Goal: Information Seeking & Learning: Check status

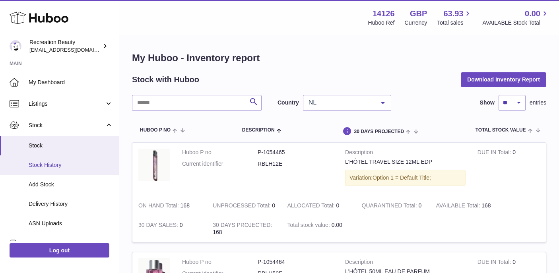
click at [39, 171] on link "Stock History" at bounding box center [59, 164] width 119 height 19
click at [46, 162] on span "Stock History" at bounding box center [71, 165] width 84 height 8
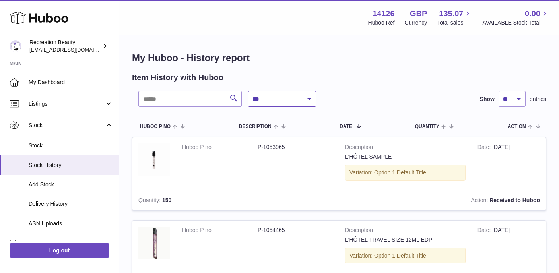
click at [307, 99] on select "**********" at bounding box center [282, 99] width 68 height 16
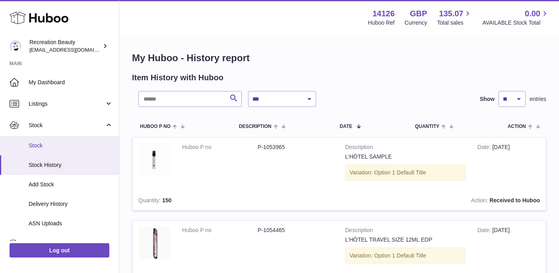
click at [49, 152] on link "Stock" at bounding box center [59, 145] width 119 height 19
click at [49, 147] on span "Stock" at bounding box center [71, 146] width 84 height 8
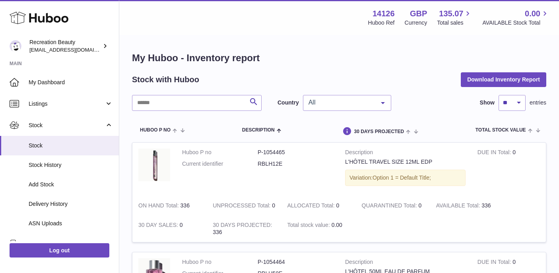
click at [364, 104] on span "All" at bounding box center [340, 103] width 68 height 8
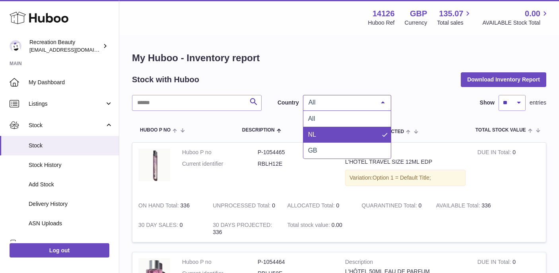
click at [319, 138] on span "NL" at bounding box center [346, 135] width 87 height 16
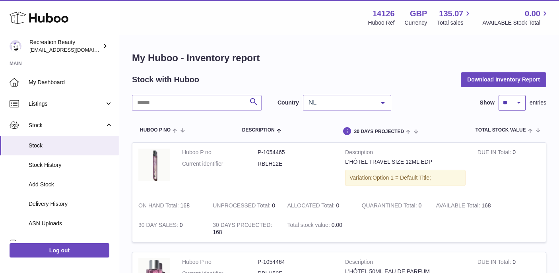
click at [522, 102] on select "** ** ** ***" at bounding box center [511, 103] width 27 height 16
select select "**"
click at [498, 95] on select "** ** ** ***" at bounding box center [511, 103] width 27 height 16
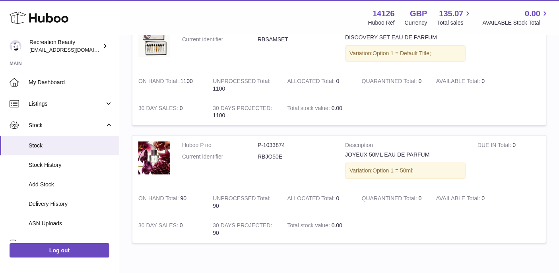
scroll to position [1082, 0]
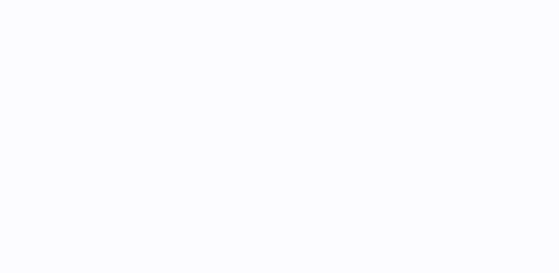
select select "**"
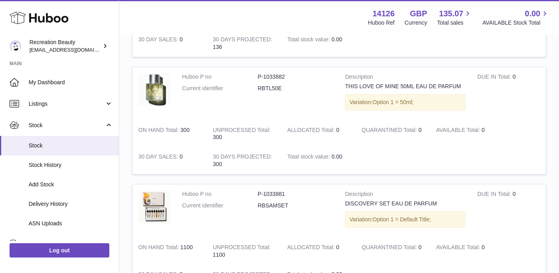
scroll to position [882, 0]
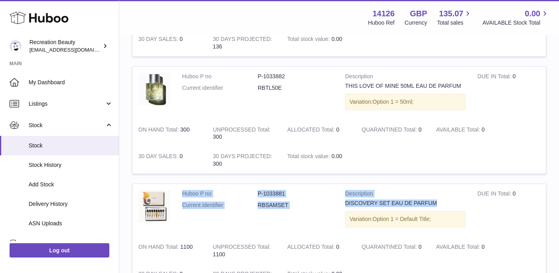
drag, startPoint x: 182, startPoint y: 185, endPoint x: 452, endPoint y: 197, distance: 270.4
click at [452, 197] on tr "Huboo P no P-1033881 Current identifier RBSAMSET Description DISCOVERY SET EAU …" at bounding box center [339, 238] width 414 height 108
copy tr "Huboo P no P-1033881 Current identifier RBSAMSET Description DISCOVERY SET EAU …"
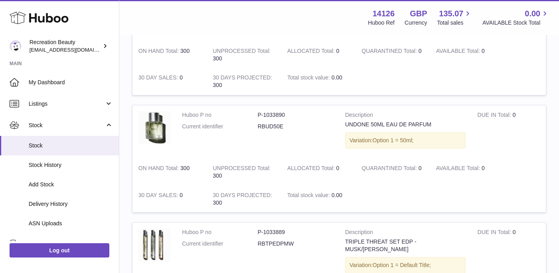
scroll to position [0, 0]
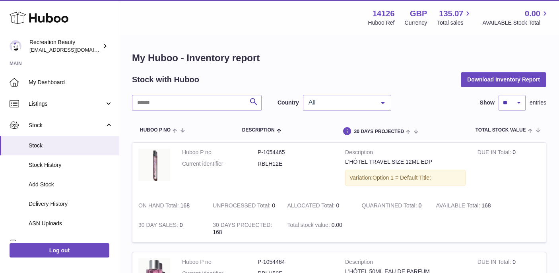
click at [382, 95] on div at bounding box center [383, 102] width 16 height 15
click at [344, 101] on span "All" at bounding box center [340, 103] width 68 height 8
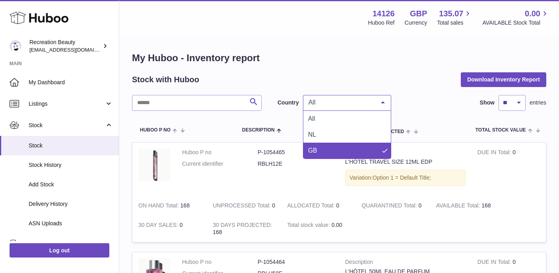
click at [310, 148] on span "GB" at bounding box center [312, 150] width 9 height 7
click at [349, 97] on div "GB" at bounding box center [347, 103] width 88 height 16
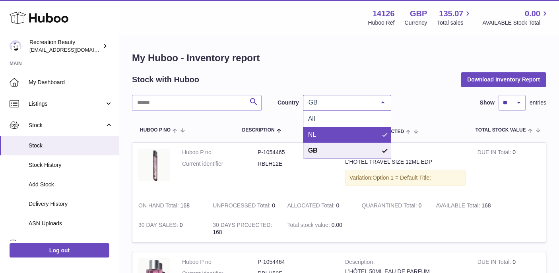
click at [317, 131] on span "NL" at bounding box center [346, 135] width 87 height 16
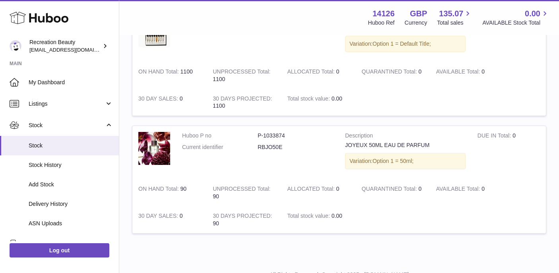
scroll to position [1016, 0]
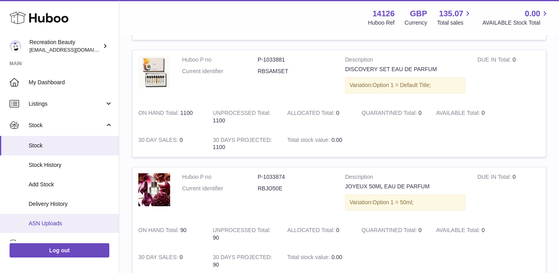
click at [50, 222] on span "ASN Uploads" at bounding box center [71, 224] width 84 height 8
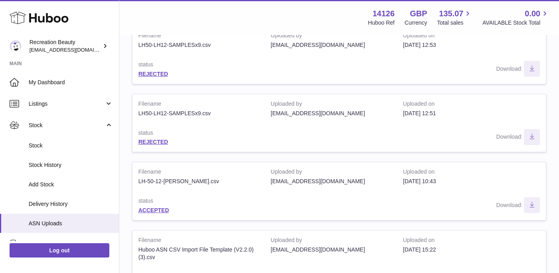
scroll to position [290, 0]
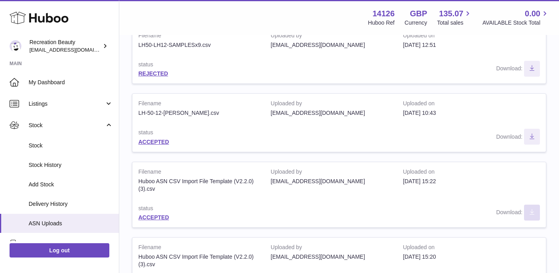
click at [531, 214] on icon "Download ASN file" at bounding box center [531, 212] width 13 height 6
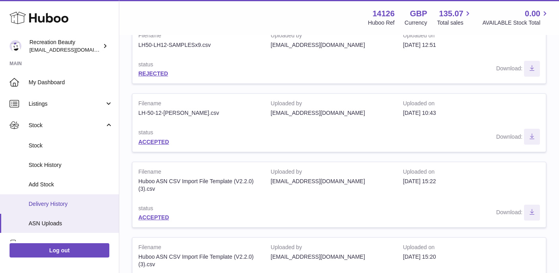
click at [66, 201] on span "Delivery History" at bounding box center [71, 204] width 84 height 8
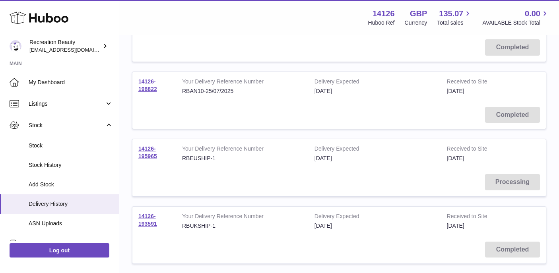
scroll to position [352, 0]
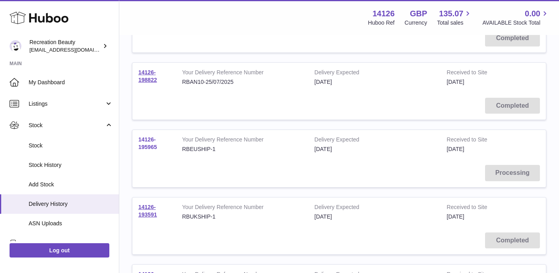
click at [147, 144] on link "14126-195965" at bounding box center [147, 143] width 19 height 14
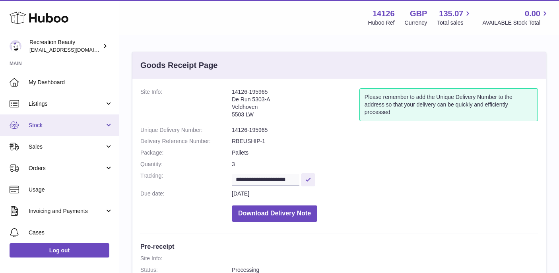
click at [104, 126] on link "Stock" at bounding box center [59, 124] width 119 height 21
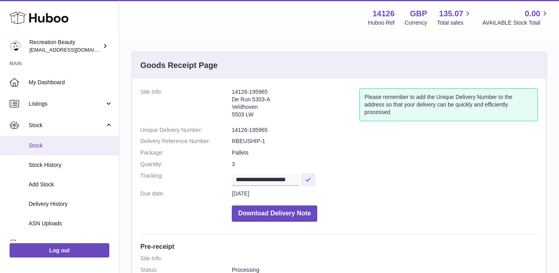
click at [41, 143] on span "Stock" at bounding box center [71, 146] width 84 height 8
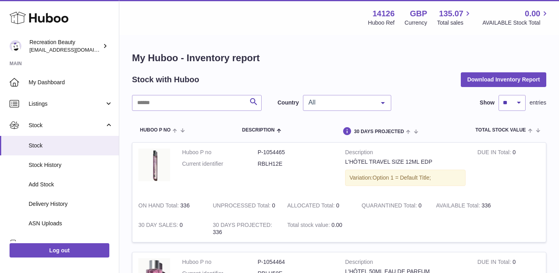
click at [380, 102] on div at bounding box center [383, 102] width 16 height 15
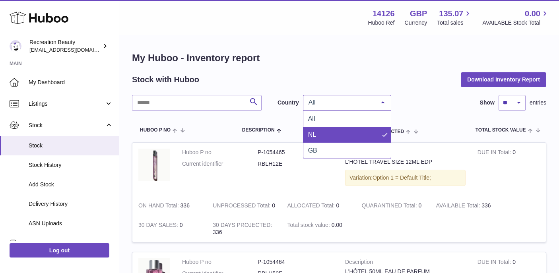
click at [335, 128] on span "NL" at bounding box center [346, 135] width 87 height 16
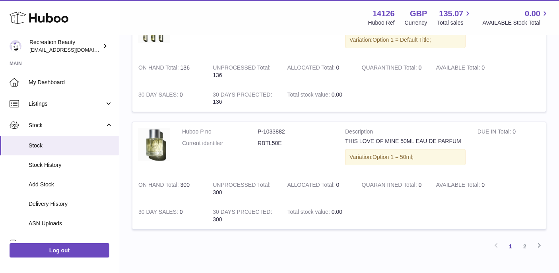
scroll to position [1103, 0]
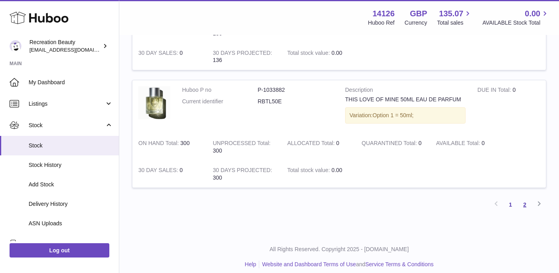
click at [524, 197] on link "2" at bounding box center [524, 204] width 14 height 14
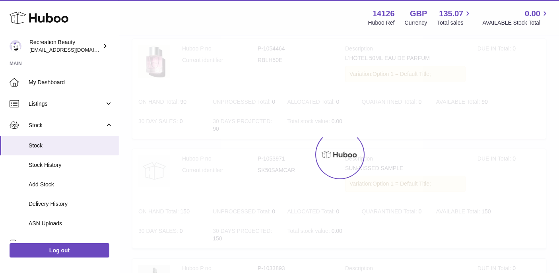
scroll to position [36, 0]
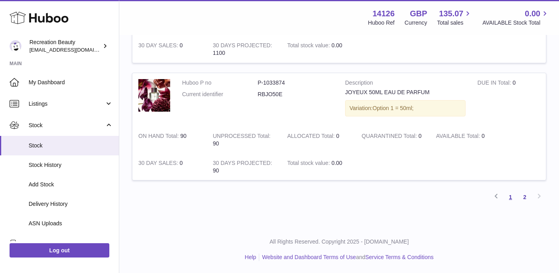
click at [511, 199] on link "1" at bounding box center [510, 197] width 14 height 14
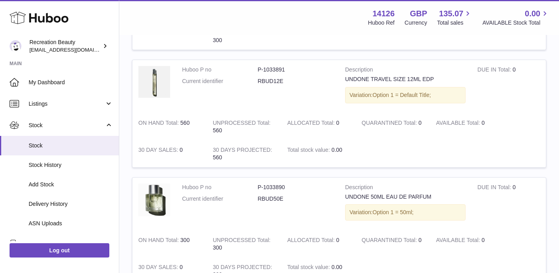
scroll to position [647, 0]
